Goal: Task Accomplishment & Management: Manage account settings

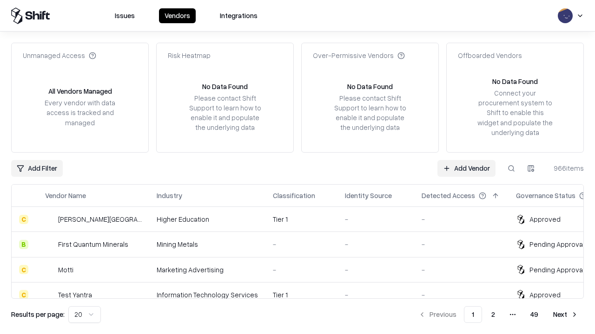
click at [466, 168] on link "Add Vendor" at bounding box center [466, 168] width 58 height 17
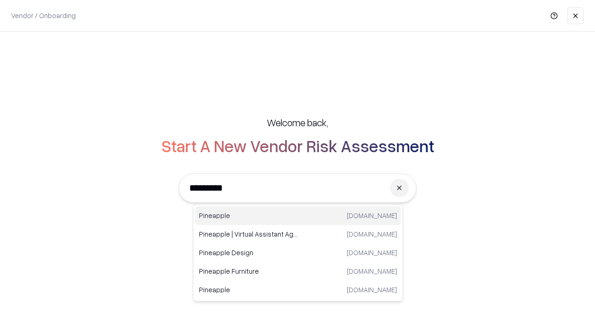
click at [298, 216] on div "Pineapple pineappleenergy.com" at bounding box center [297, 216] width 205 height 19
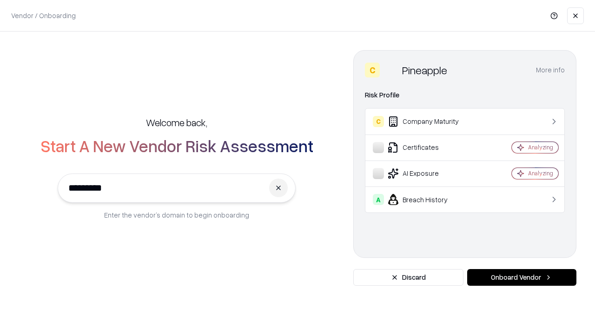
type input "*********"
click at [521, 278] on button "Onboard Vendor" at bounding box center [521, 277] width 109 height 17
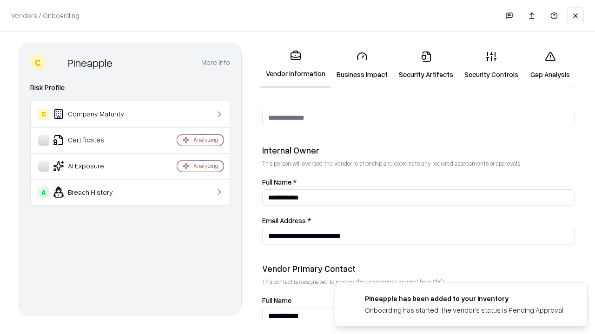
scroll to position [481, 0]
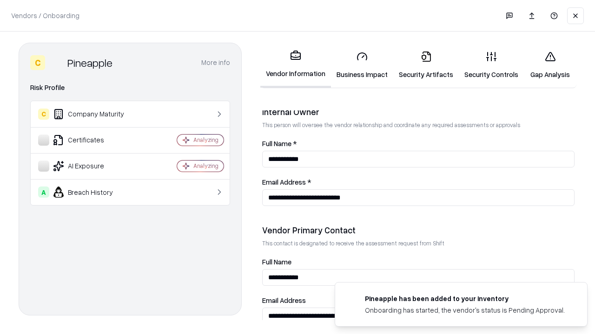
click at [426, 65] on link "Security Artifacts" at bounding box center [426, 65] width 66 height 43
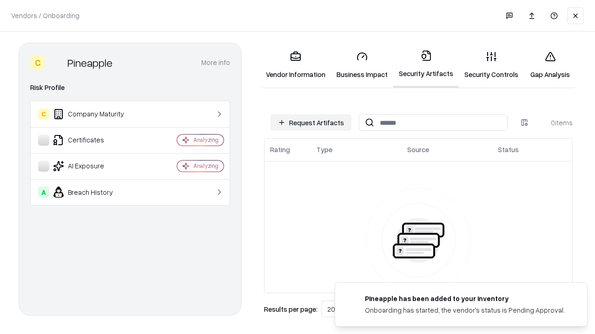
click at [311, 123] on button "Request Artifacts" at bounding box center [310, 122] width 81 height 17
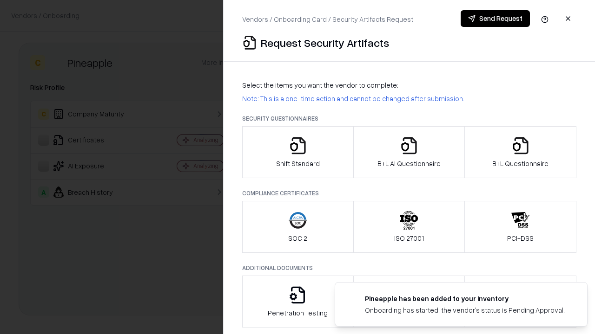
click at [520, 152] on icon "button" at bounding box center [520, 146] width 19 height 19
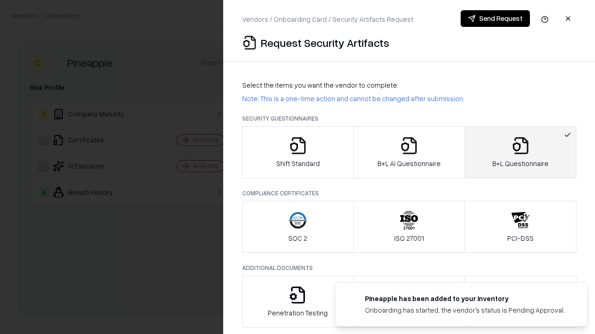
click at [408, 152] on icon "button" at bounding box center [409, 146] width 19 height 19
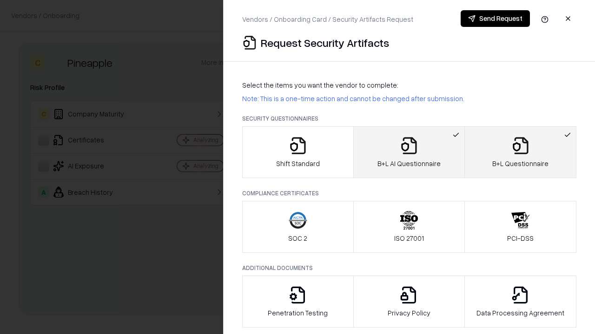
click at [495, 19] on button "Send Request" at bounding box center [494, 18] width 69 height 17
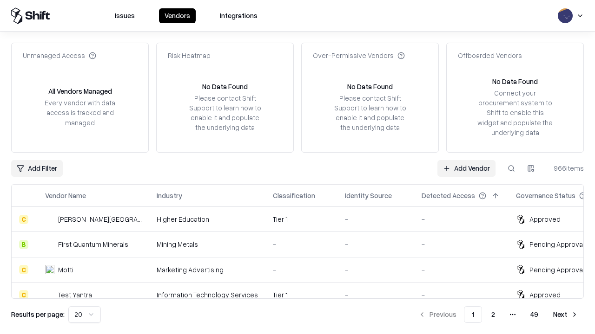
click at [511, 168] on button at bounding box center [511, 168] width 17 height 17
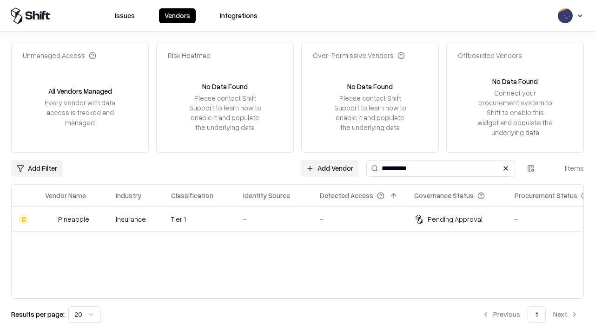
type input "*********"
click at [303, 219] on div "-" at bounding box center [274, 220] width 62 height 10
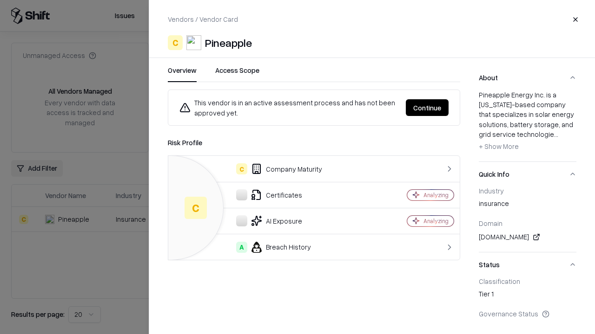
click at [427, 108] on button "Continue" at bounding box center [427, 107] width 43 height 17
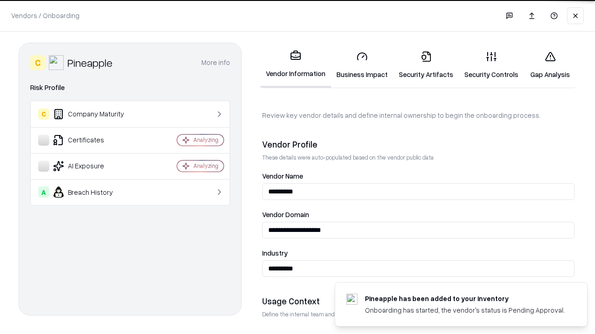
click at [426, 65] on link "Security Artifacts" at bounding box center [426, 65] width 66 height 43
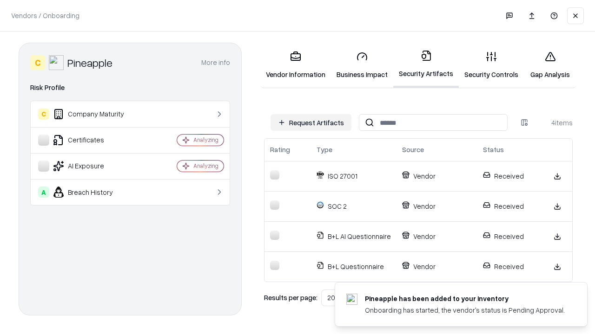
click at [550, 65] on link "Gap Analysis" at bounding box center [550, 65] width 52 height 43
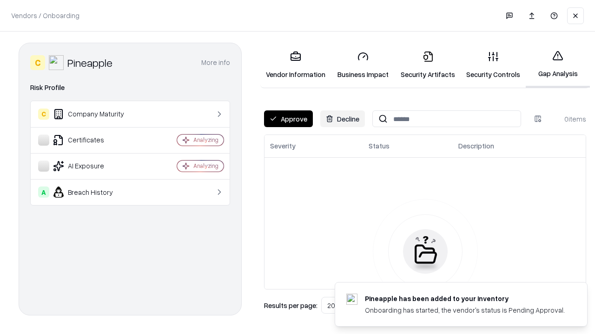
click at [288, 119] on button "Approve" at bounding box center [288, 119] width 49 height 17
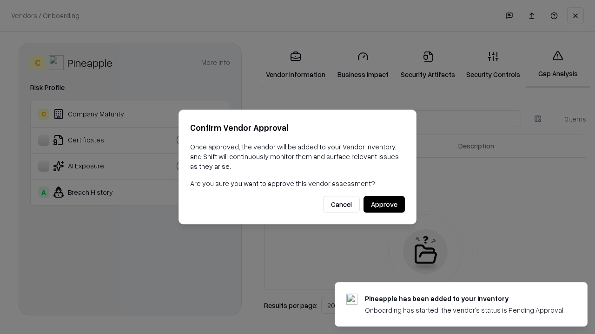
click at [384, 204] on button "Approve" at bounding box center [383, 205] width 41 height 17
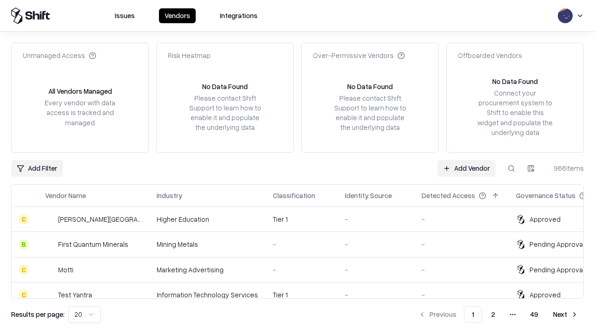
type input "*********"
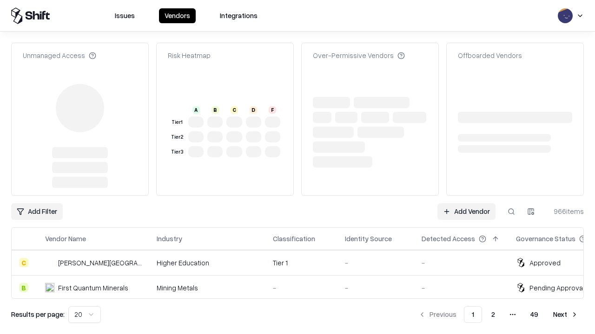
click at [466, 203] on link "Add Vendor" at bounding box center [466, 211] width 58 height 17
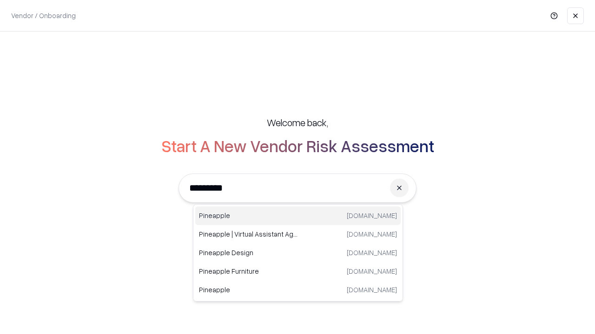
click at [298, 216] on div "Pineapple [DOMAIN_NAME]" at bounding box center [297, 216] width 205 height 19
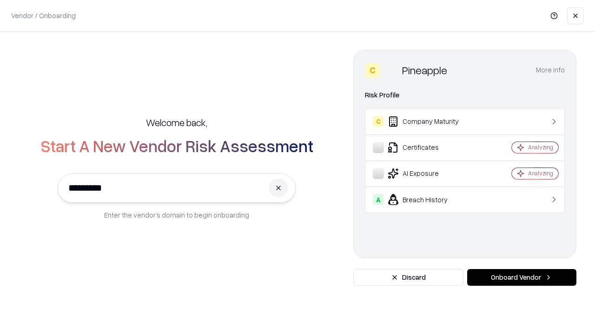
type input "*********"
click at [521, 278] on button "Onboard Vendor" at bounding box center [521, 277] width 109 height 17
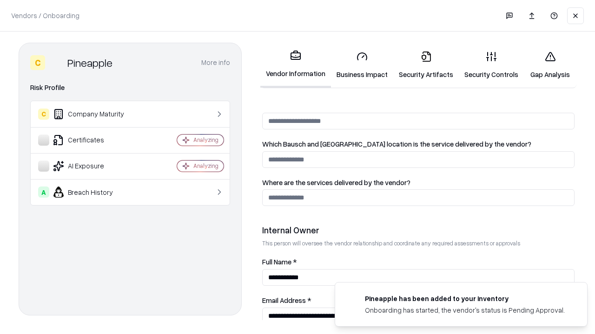
scroll to position [481, 0]
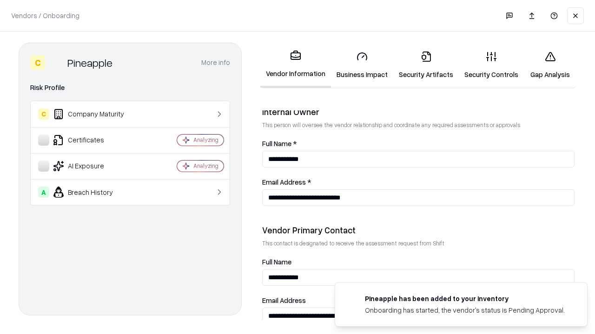
click at [550, 65] on link "Gap Analysis" at bounding box center [550, 65] width 52 height 43
